Goal: Task Accomplishment & Management: Use online tool/utility

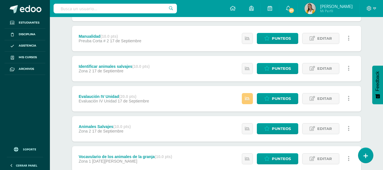
scroll to position [100, 0]
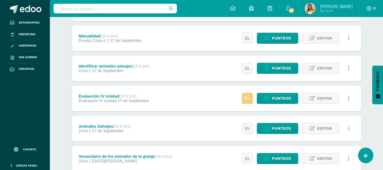
click at [288, 91] on div "Estatus de Actividad: 2 Estudiantes sin calificar 0 Estudiantes con cero Media …" at bounding box center [297, 99] width 128 height 26
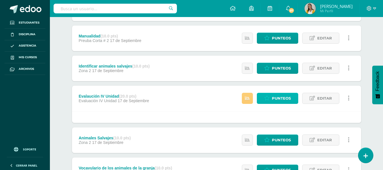
click at [271, 95] on link "Punteos" at bounding box center [277, 98] width 41 height 11
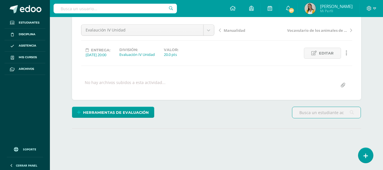
scroll to position [53, 0]
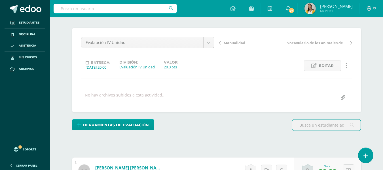
drag, startPoint x: 385, startPoint y: 47, endPoint x: 386, endPoint y: 61, distance: 14.5
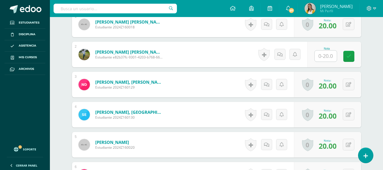
scroll to position [184, 0]
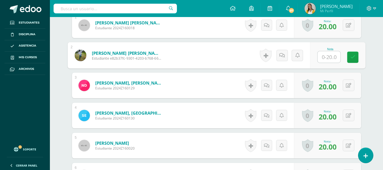
click at [330, 58] on input "text" at bounding box center [328, 56] width 23 height 11
type input "20"
click at [377, 54] on div "Kaqchikel 2 Segundo Primaria "A" Herramientas Detalle de asistencias Actividad …" at bounding box center [216, 88] width 333 height 511
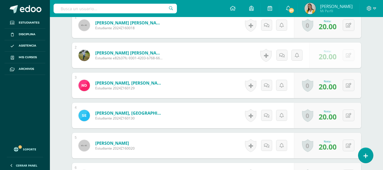
click at [376, 79] on div "Kaqchikel 2 Segundo Primaria "A" Herramientas Detalle de asistencias Actividad …" at bounding box center [216, 88] width 333 height 511
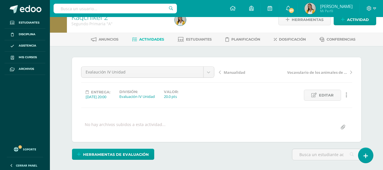
scroll to position [0, 0]
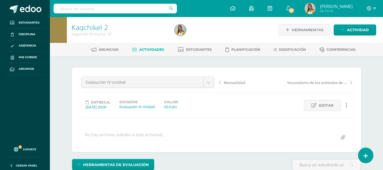
click at [139, 47] on link "Actividades" at bounding box center [148, 49] width 32 height 9
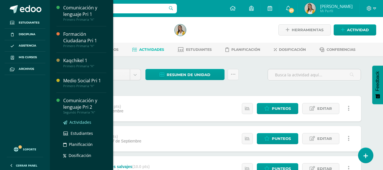
click at [76, 121] on span "Actividades" at bounding box center [80, 121] width 22 height 5
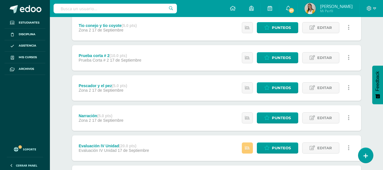
scroll to position [160, 0]
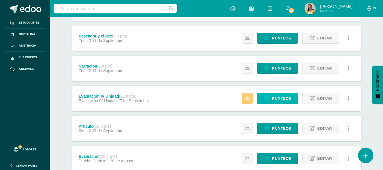
click at [290, 101] on span "Punteos" at bounding box center [281, 98] width 19 height 10
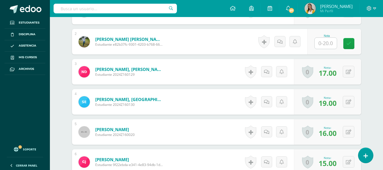
scroll to position [177, 0]
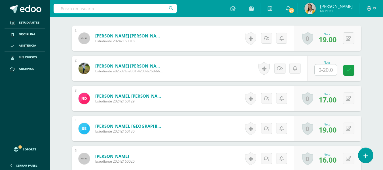
drag, startPoint x: 387, startPoint y: 40, endPoint x: 363, endPoint y: 52, distance: 26.7
click at [363, 52] on html "Estudiantes Disciplina Asistencia Mis cursos Archivos Soporte Ayuda Reportar un…" at bounding box center [191, 89] width 383 height 533
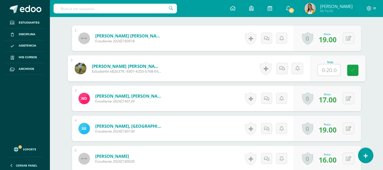
click at [314, 69] on div "Nota" at bounding box center [337, 68] width 55 height 26
type input "20"
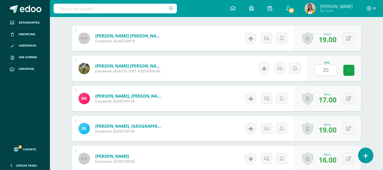
click at [362, 85] on div "¿Estás seguro que quieres eliminar esta actividad? Esto borrará la actividad y …" at bounding box center [217, 118] width 294 height 454
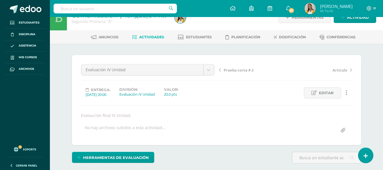
scroll to position [0, 0]
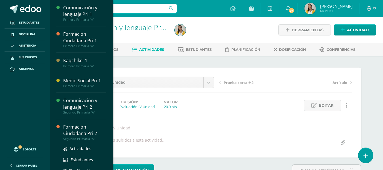
click at [78, 143] on div "Actividades Estudiantes Planificación Dosificación" at bounding box center [84, 169] width 43 height 57
click at [68, 126] on div "Formación Ciudadana Pri 2" at bounding box center [84, 130] width 43 height 13
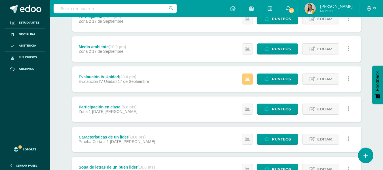
scroll to position [151, 0]
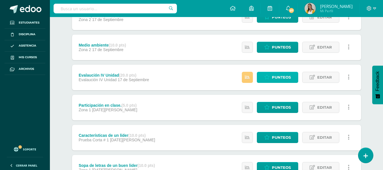
click at [275, 79] on span "Punteos" at bounding box center [281, 77] width 19 height 10
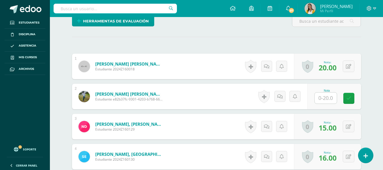
scroll to position [144, 0]
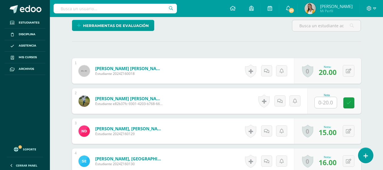
drag, startPoint x: 385, startPoint y: 42, endPoint x: 387, endPoint y: 150, distance: 108.0
click at [383, 150] on html "Estudiantes Disciplina Asistencia Mis cursos Archivos Soporte Ayuda Reportar un…" at bounding box center [191, 122] width 383 height 533
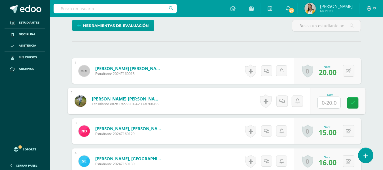
click at [326, 104] on input "text" at bounding box center [328, 102] width 23 height 11
type input "20"
click at [372, 53] on div "Formación Ciudadana Pri 2 Segundo Primaria "A" Herramientas Detalle de asistenc…" at bounding box center [216, 131] width 333 height 516
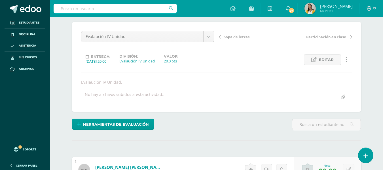
scroll to position [0, 0]
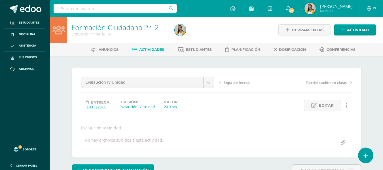
click at [154, 49] on span "Actividades" at bounding box center [151, 49] width 25 height 4
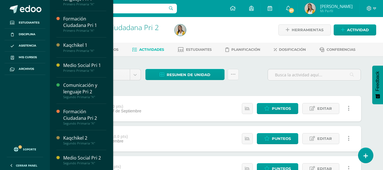
scroll to position [72, 0]
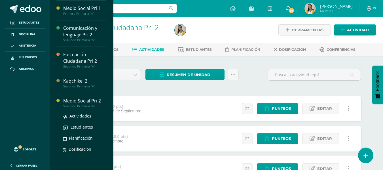
click at [72, 153] on div "Actividades Estudiantes Planificación Dosificación" at bounding box center [84, 136] width 43 height 57
click at [71, 114] on span "Actividades" at bounding box center [80, 115] width 22 height 5
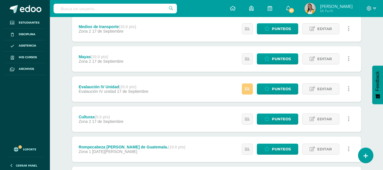
scroll to position [143, 0]
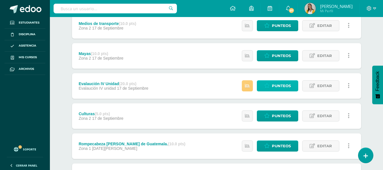
click at [282, 86] on span "Punteos" at bounding box center [281, 85] width 19 height 10
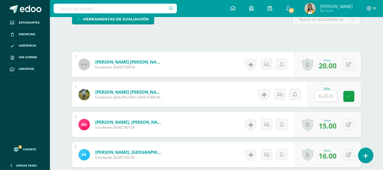
drag, startPoint x: 384, startPoint y: 26, endPoint x: 347, endPoint y: 129, distance: 109.6
click at [383, 126] on html "Estudiantes Disciplina Asistencia Mis cursos Archivos Soporte Ayuda Reportar un…" at bounding box center [191, 115] width 383 height 533
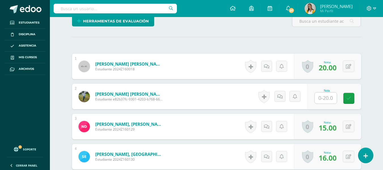
scroll to position [149, 0]
click at [320, 95] on input "text" at bounding box center [326, 97] width 22 height 11
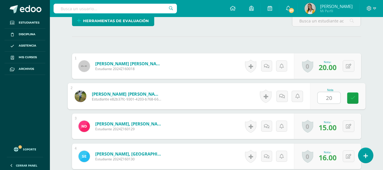
type input "20"
click at [371, 95] on div "¿Estás seguro que quieres eliminar esta actividad? Esto borrará la actividad y …" at bounding box center [217, 145] width 312 height 477
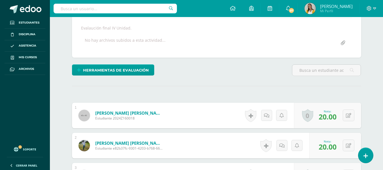
scroll to position [0, 0]
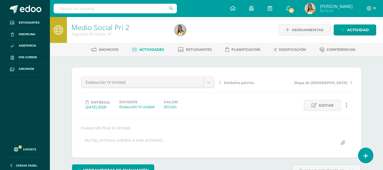
click at [158, 51] on span "Actividades" at bounding box center [151, 49] width 25 height 4
